Goal: Information Seeking & Learning: Learn about a topic

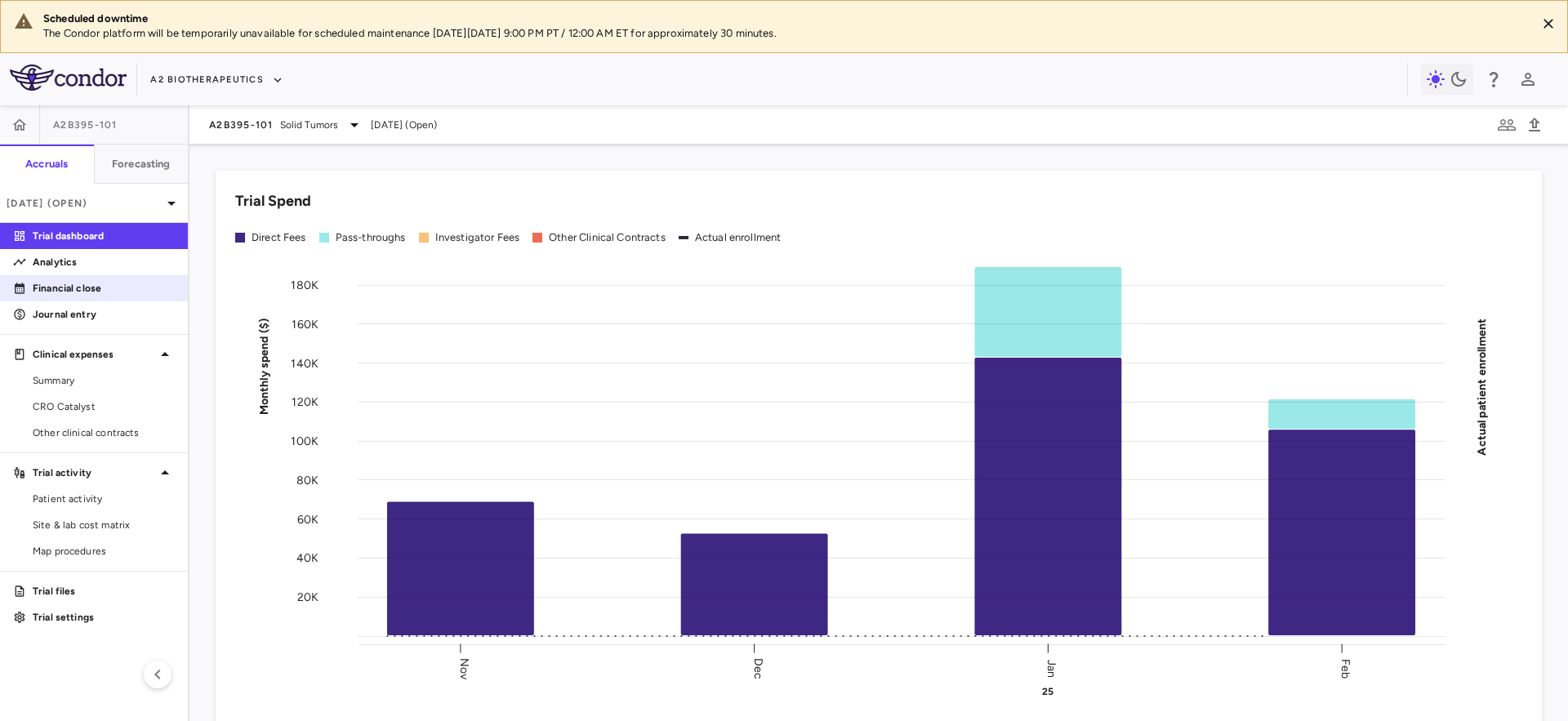
click at [86, 287] on p "Financial close" at bounding box center [104, 288] width 142 height 15
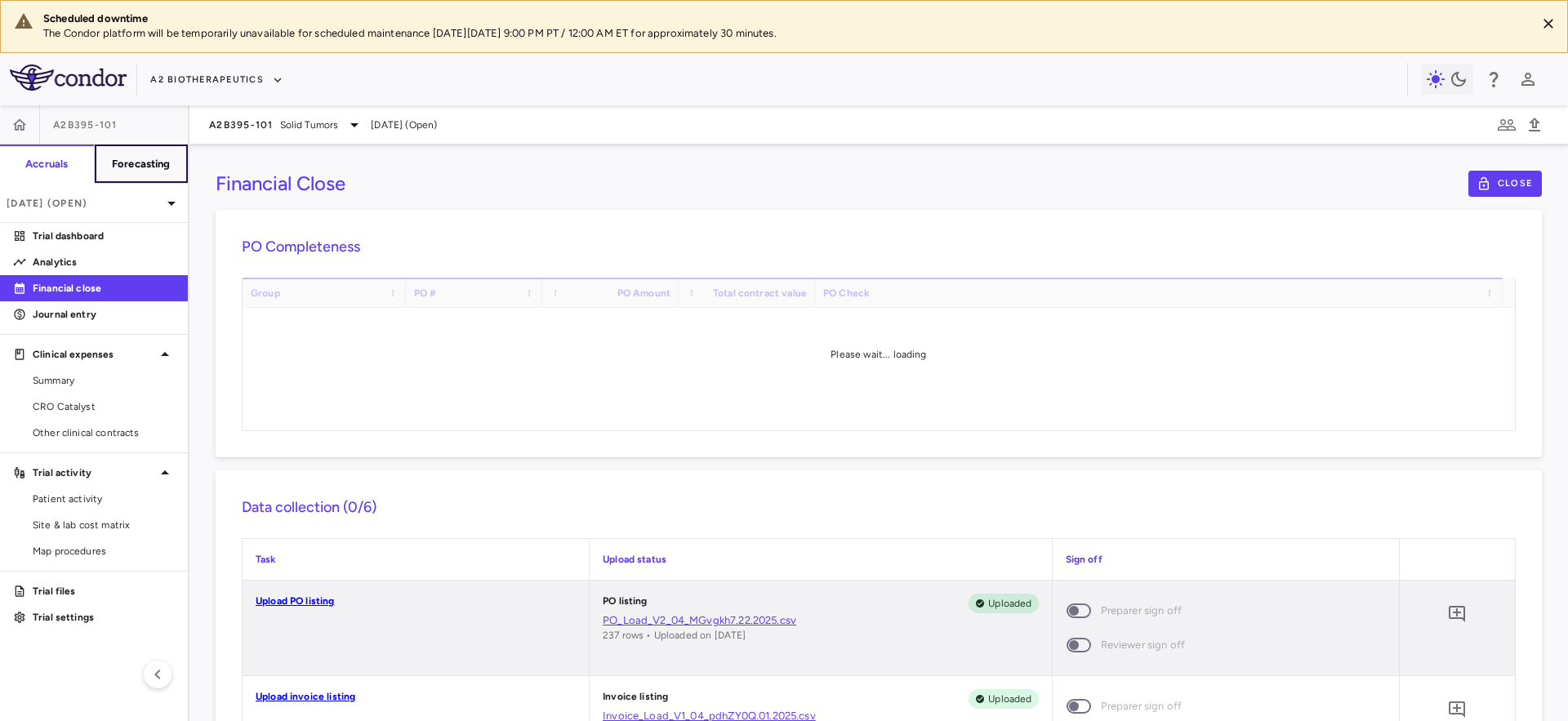
click at [120, 164] on h6 "Forecasting" at bounding box center [141, 164] width 58 height 15
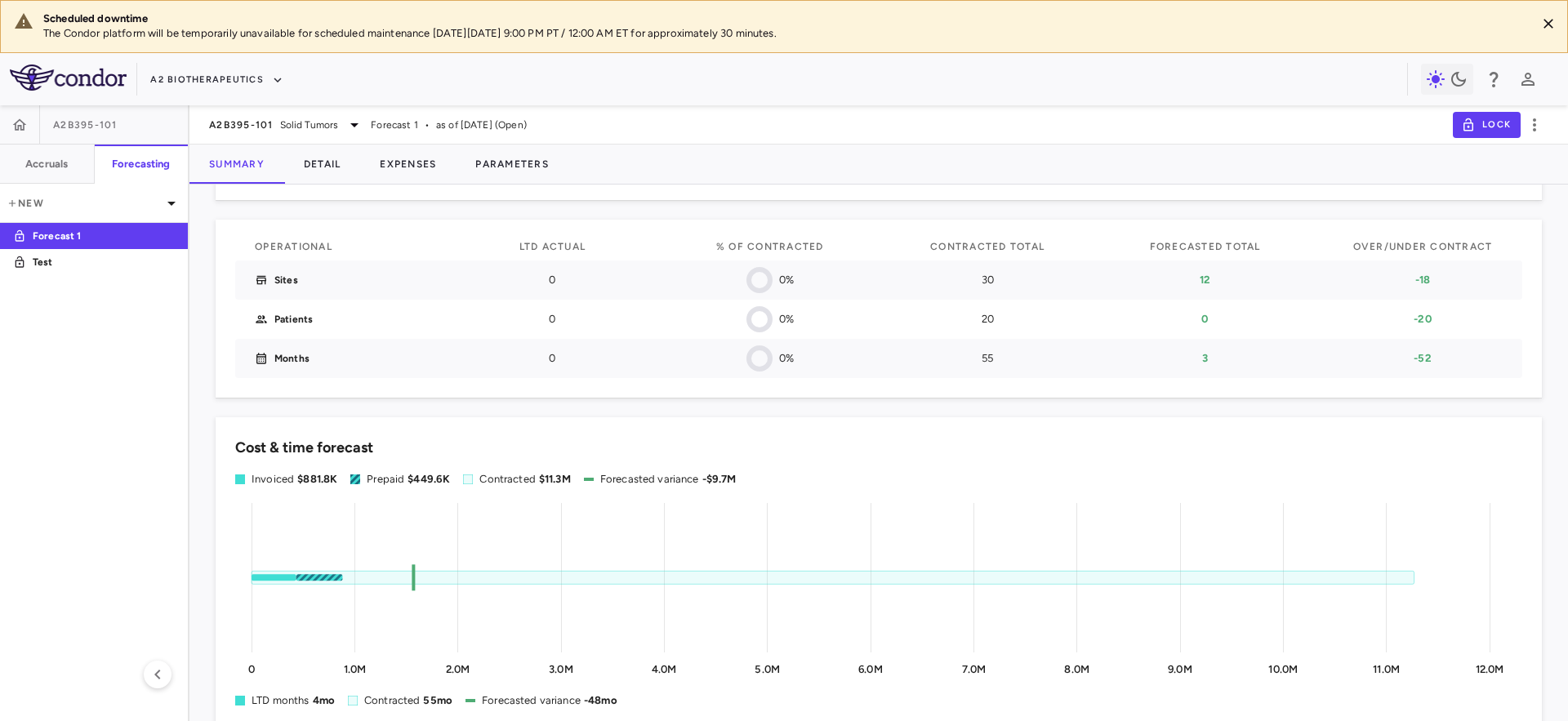
scroll to position [272, 0]
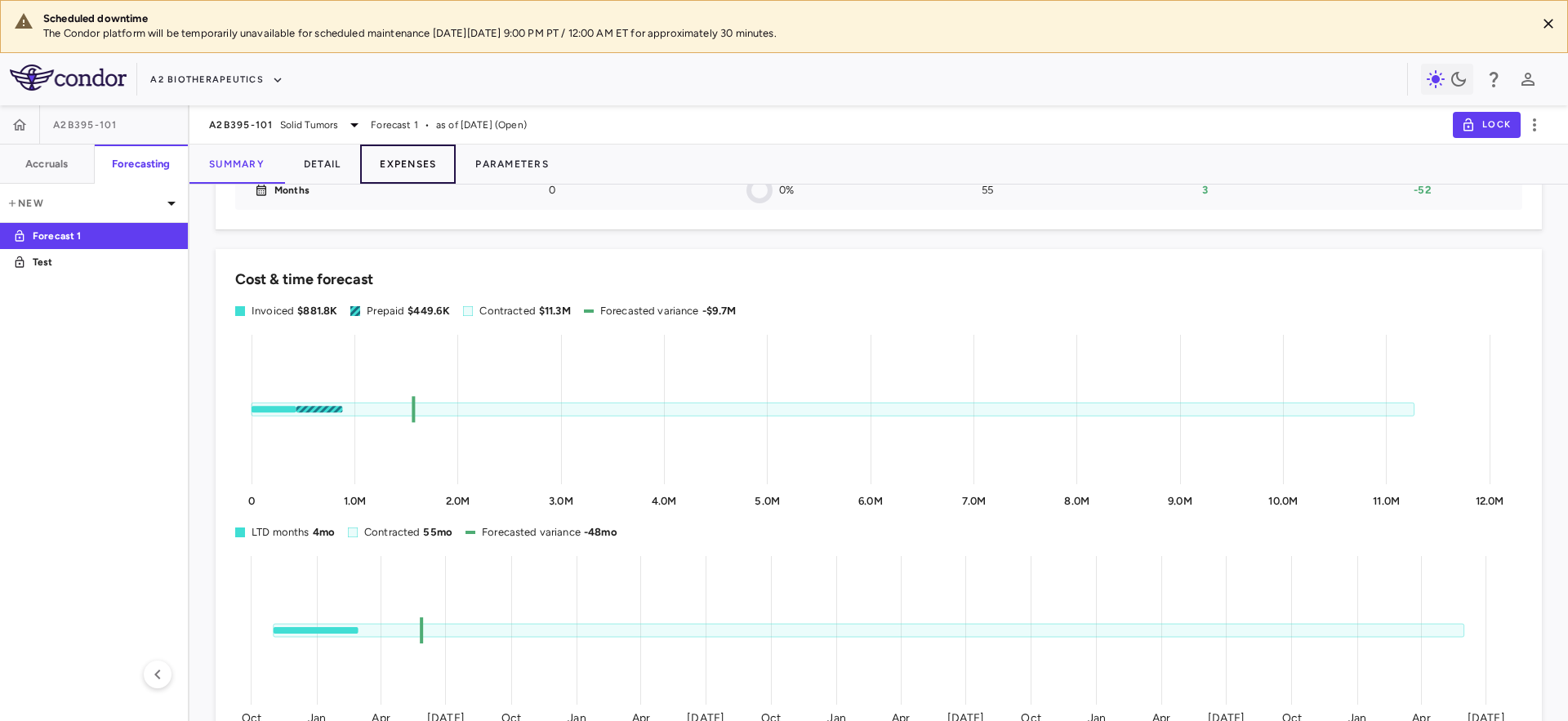
click at [402, 171] on button "Expenses" at bounding box center [408, 164] width 96 height 39
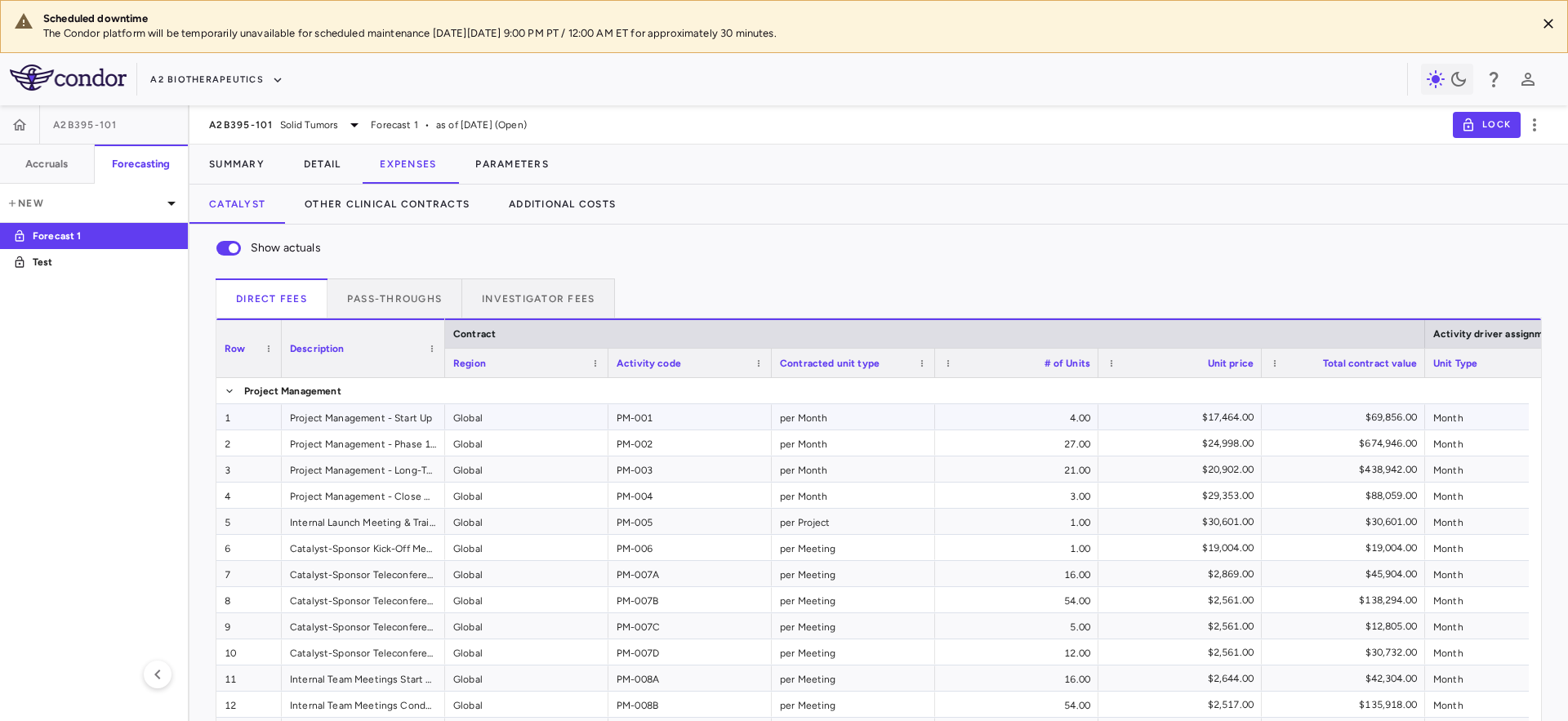
click at [530, 422] on div "Global" at bounding box center [527, 417] width 163 height 26
click at [841, 431] on div "per Month" at bounding box center [854, 443] width 163 height 26
click at [646, 426] on div "PM-001" at bounding box center [690, 417] width 163 height 26
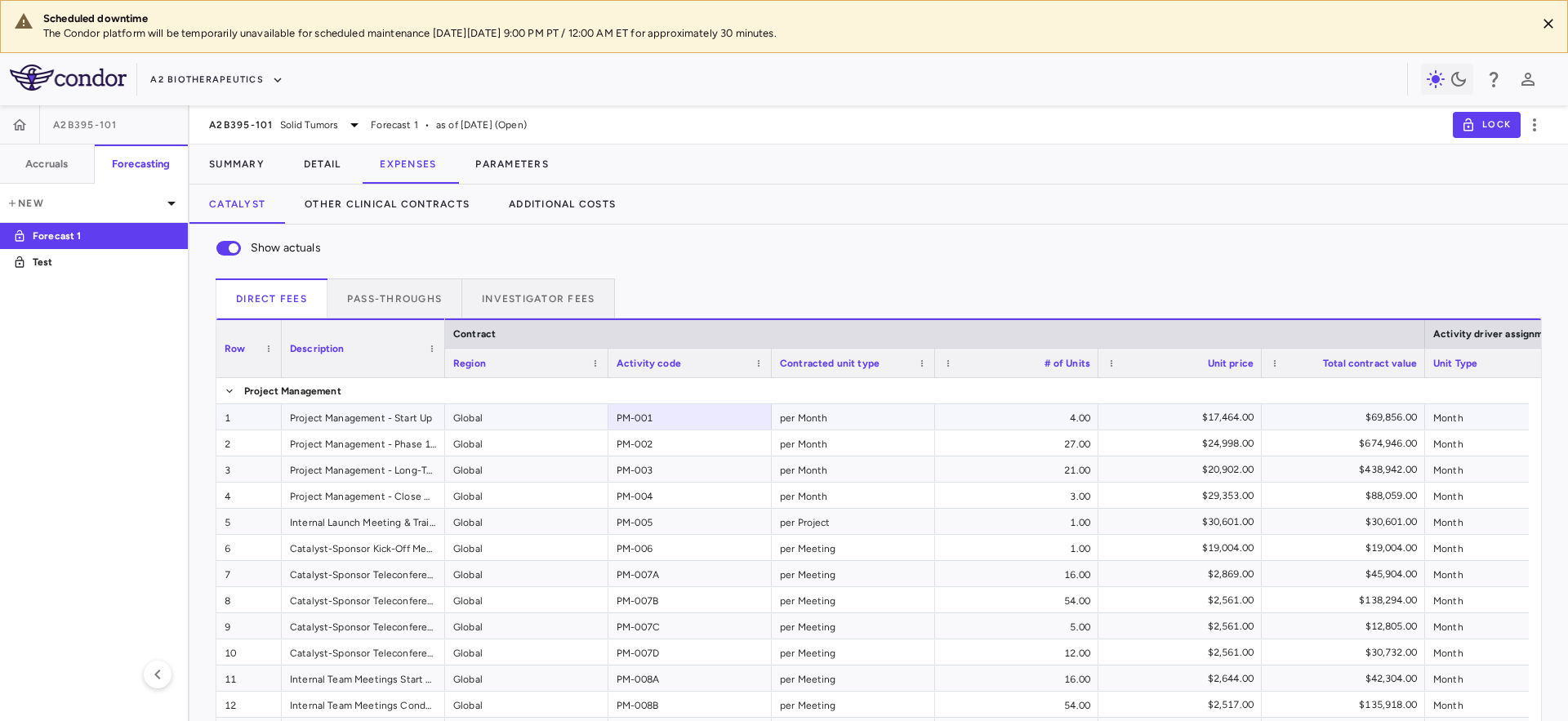
click at [541, 417] on div "Global" at bounding box center [527, 417] width 163 height 26
